Goal: Transaction & Acquisition: Download file/media

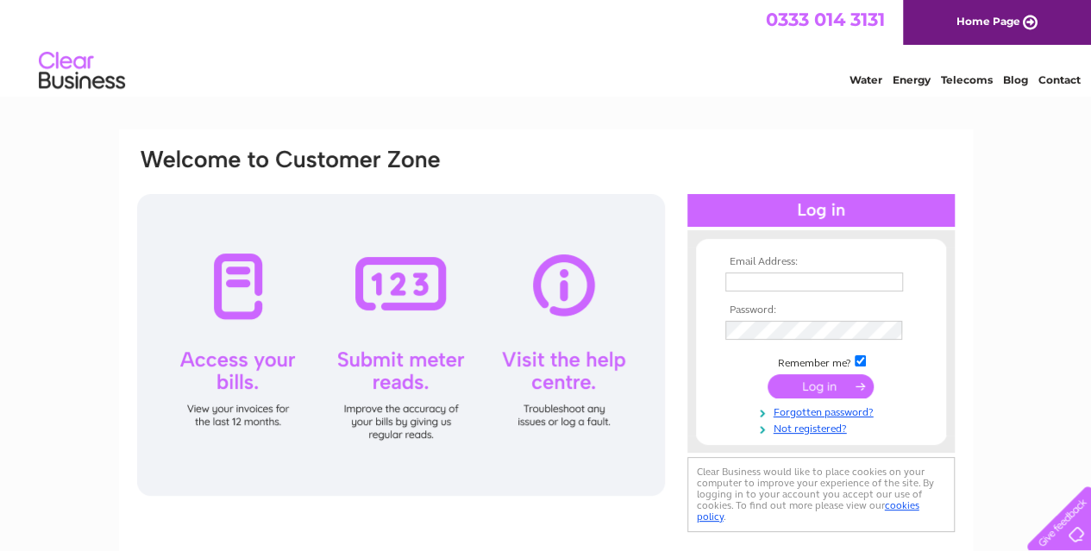
type input "accounts@dts-international.com"
click at [816, 385] on input "submit" at bounding box center [821, 386] width 106 height 24
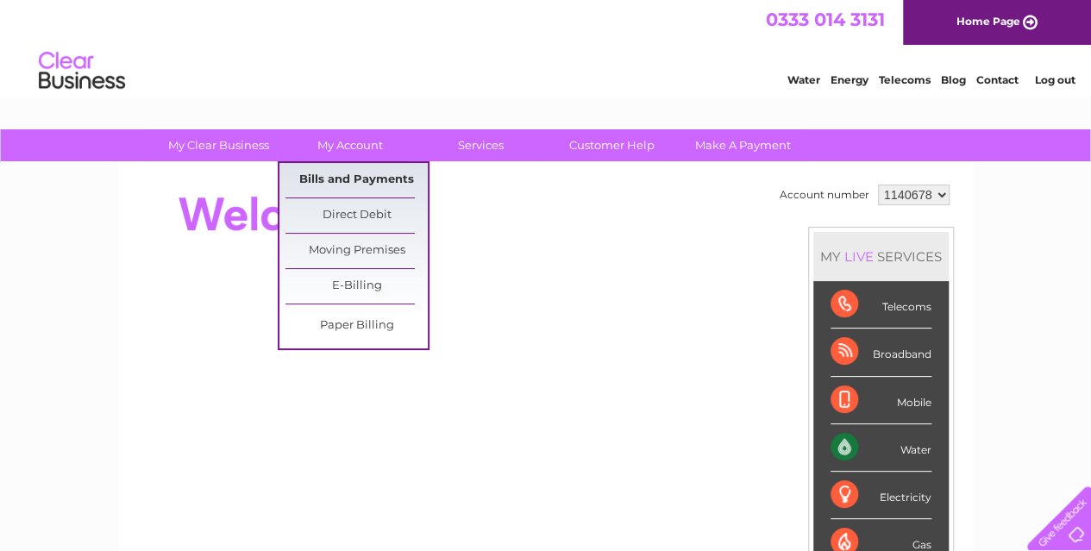
click at [345, 175] on link "Bills and Payments" at bounding box center [356, 180] width 142 height 34
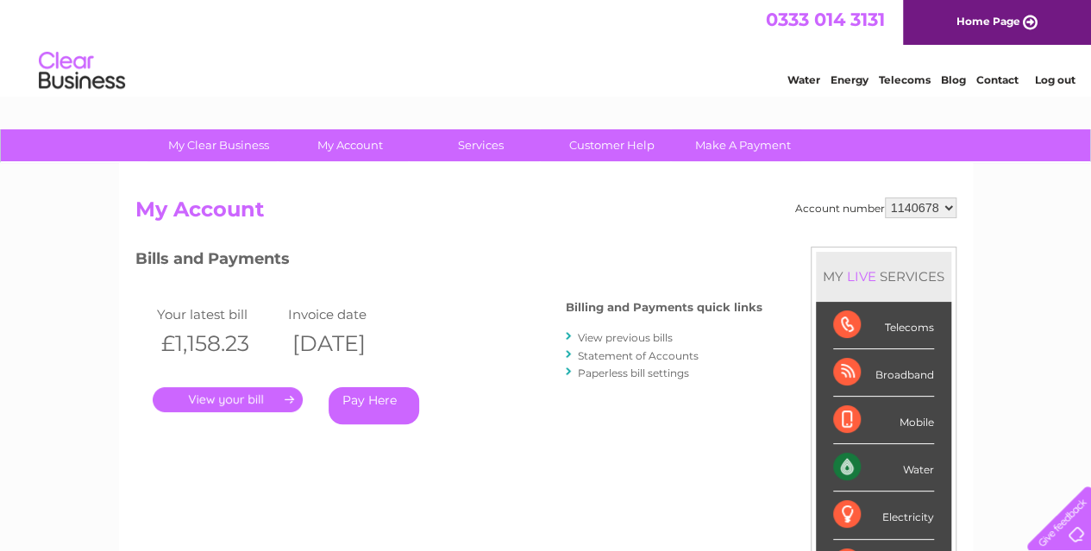
click at [939, 206] on select "1140678 1144964" at bounding box center [921, 207] width 72 height 21
select select "1144964"
click at [886, 197] on select "1140678 1144964" at bounding box center [921, 207] width 72 height 21
click at [200, 401] on link "." at bounding box center [228, 399] width 150 height 25
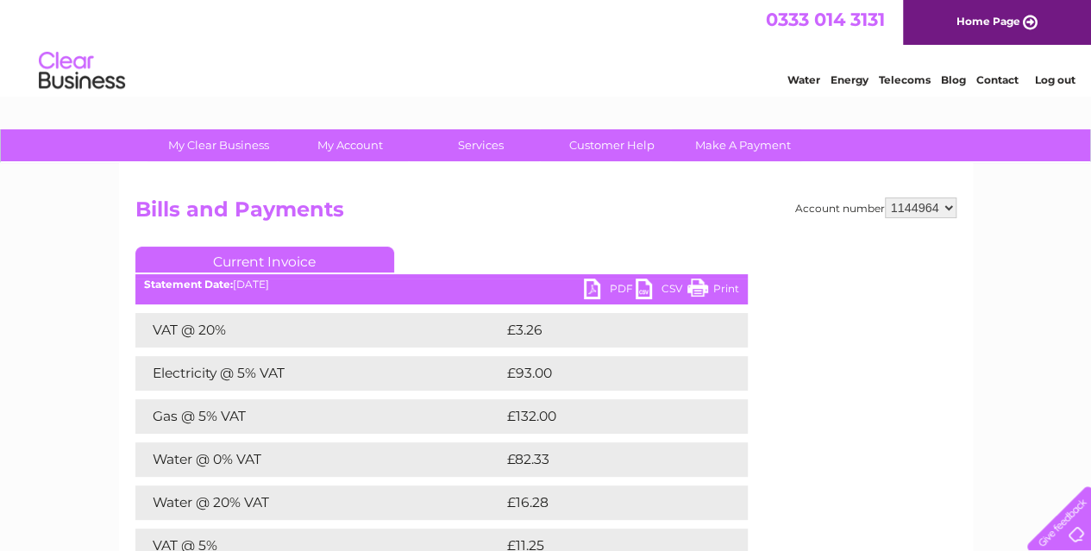
click at [611, 291] on link "PDF" at bounding box center [610, 291] width 52 height 25
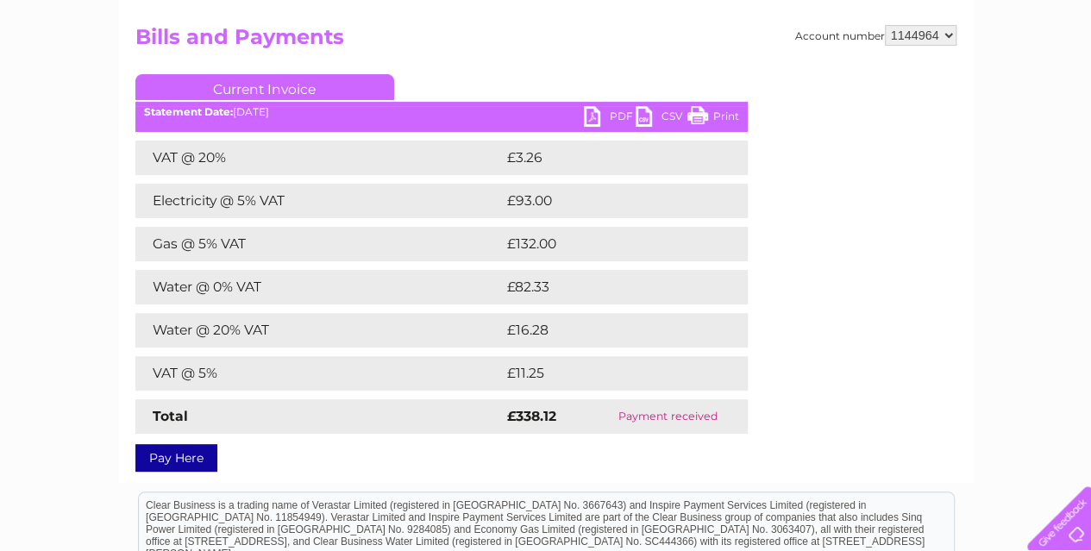
click at [929, 34] on select "1140678 1144964" at bounding box center [921, 35] width 72 height 21
select select "1140678"
click at [886, 25] on select "1140678 1144964" at bounding box center [921, 35] width 72 height 21
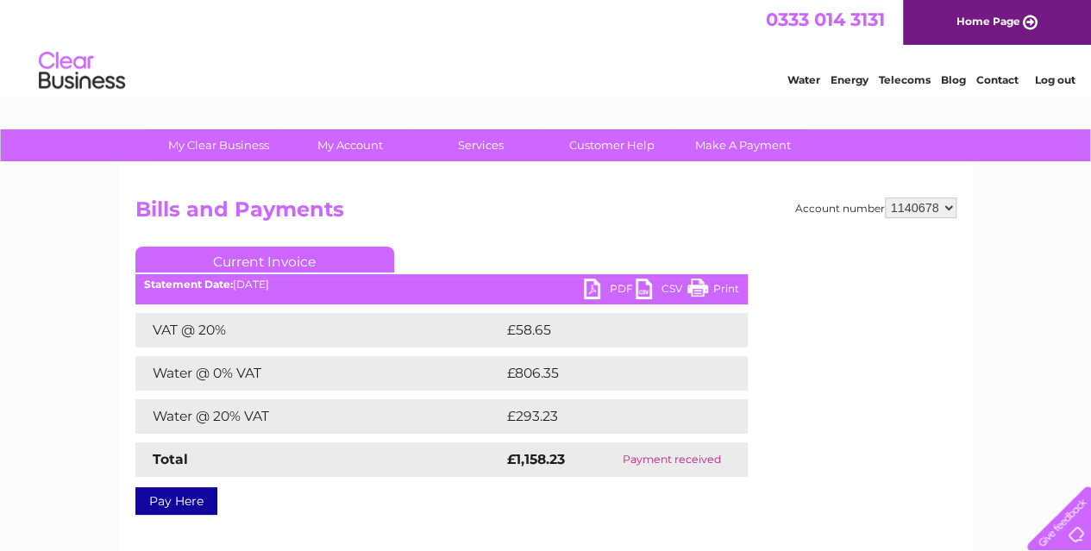
click at [636, 209] on h2 "Bills and Payments" at bounding box center [545, 213] width 821 height 33
click at [592, 289] on link "PDF" at bounding box center [610, 291] width 52 height 25
